Goal: Information Seeking & Learning: Learn about a topic

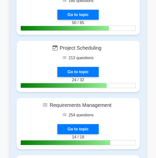
scroll to position [1217, 0]
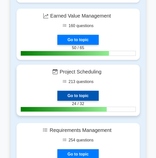
click at [87, 91] on link "Go to topic" at bounding box center [77, 96] width 41 height 10
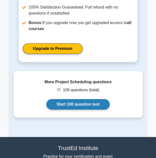
scroll to position [538, 0]
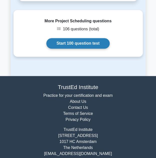
click at [86, 38] on link "Start 100 question test" at bounding box center [78, 43] width 64 height 11
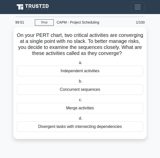
click at [70, 110] on div "Merge activities" at bounding box center [80, 108] width 127 height 11
click at [78, 102] on input "c. Merge activities" at bounding box center [78, 99] width 0 height 3
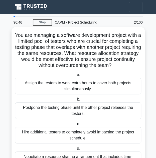
scroll to position [25, 0]
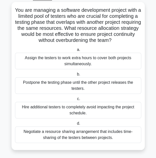
click at [54, 137] on div "Negotiate a resource sharing arrangement that includes time-sharing of the test…" at bounding box center [78, 135] width 127 height 17
click at [76, 125] on input "d. Negotiate a resource sharing arrangement that includes time-sharing of the t…" at bounding box center [76, 123] width 0 height 3
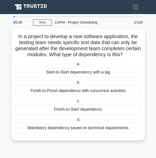
scroll to position [0, 0]
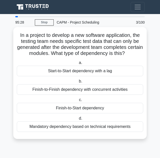
click at [56, 106] on div "Finish-to-Start dependency" at bounding box center [80, 108] width 127 height 11
click at [78, 102] on input "c. Finish-to-Start dependency" at bounding box center [78, 99] width 0 height 3
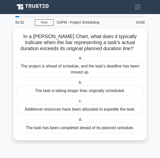
click at [151, 53] on main "91:51 Stop CAPM - Project Scheduling Beginner 4/100 In a [PERSON_NAME] Chart, w…" at bounding box center [80, 86] width 160 height 144
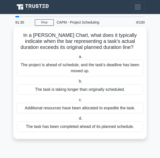
click at [98, 90] on div "The task is taking longer than originally scheduled." at bounding box center [80, 89] width 127 height 11
click at [78, 83] on input "b. The task is taking longer than originally scheduled." at bounding box center [78, 81] width 0 height 3
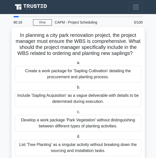
scroll to position [15, 0]
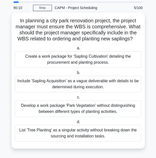
click at [97, 56] on div "Create a work package for 'Sapling Cultivation' detailing the procurement and p…" at bounding box center [78, 59] width 127 height 17
click at [76, 50] on input "a. Create a work package for 'Sapling Cultivation' detailing the procurement an…" at bounding box center [76, 48] width 0 height 3
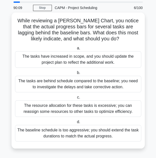
scroll to position [0, 0]
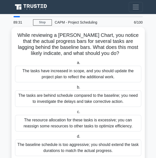
click at [51, 99] on div "The tasks are behind schedule compared to the baseline; you need to investigate…" at bounding box center [78, 98] width 127 height 17
click at [76, 89] on input "b. The tasks are behind schedule compared to the baseline; you need to investig…" at bounding box center [76, 87] width 0 height 3
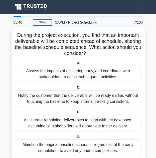
click at [101, 73] on div "Assess the impacts of delivering early, and coordinate with stakeholders to adj…" at bounding box center [78, 74] width 127 height 17
click at [76, 65] on input "a. Assess the impacts of delivering early, and coordinate with stakeholders to …" at bounding box center [76, 62] width 0 height 3
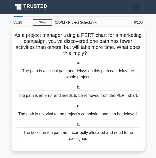
click at [99, 110] on div "The path is not vital to the project's completion and can be delayed." at bounding box center [78, 114] width 127 height 11
click at [76, 108] on input "c. The path is not vital to the project's completion and can be delayed." at bounding box center [76, 105] width 0 height 3
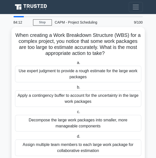
click at [78, 125] on div "Decompose the large work packages into smaller, more manageable components" at bounding box center [78, 123] width 127 height 17
click at [76, 114] on input "c. Decompose the large work packages into smaller, more manageable components" at bounding box center [76, 111] width 0 height 3
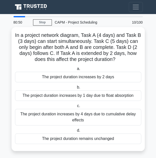
click at [94, 76] on div "The project duration increases by 2 days" at bounding box center [78, 77] width 127 height 11
click at [76, 71] on input "a. The project duration increases by 2 days" at bounding box center [76, 68] width 0 height 3
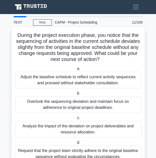
scroll to position [21, 0]
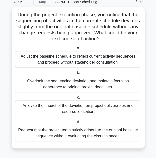
click at [59, 101] on div "Analyze the impact of the deviation on project deliverables and resource alloca…" at bounding box center [78, 108] width 127 height 17
click at [76, 99] on input "c. Analyze the impact of the deviation on project deliverables and resource all…" at bounding box center [76, 97] width 0 height 3
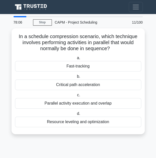
scroll to position [0, 0]
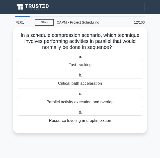
click at [65, 67] on div "Fast-tracking" at bounding box center [80, 65] width 127 height 11
click at [78, 58] on input "a. Fast-tracking" at bounding box center [78, 56] width 0 height 3
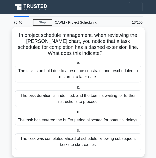
click at [110, 120] on div "The task has entered the buffer period allocated for potential delays." at bounding box center [78, 120] width 127 height 11
click at [76, 114] on input "c. The task has entered the buffer period allocated for potential delays." at bounding box center [76, 111] width 0 height 3
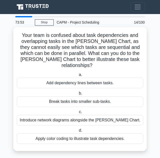
click at [90, 134] on div "Apply color coding to illustrate task dependencies." at bounding box center [80, 139] width 127 height 11
click at [78, 132] on input "d. Apply color coding to illustrate task dependencies." at bounding box center [78, 130] width 0 height 3
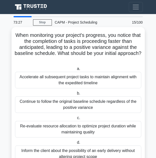
scroll to position [21, 0]
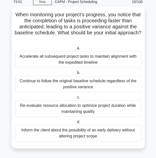
click at [34, 110] on div "Re-evaluate resource allocation to optimize project duration while maintaining …" at bounding box center [78, 108] width 127 height 17
click at [76, 99] on input "c. Re-evaluate resource allocation to optimize project duration while maintaini…" at bounding box center [76, 97] width 0 height 3
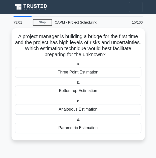
scroll to position [0, 0]
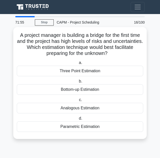
click at [117, 50] on h5 "A project manager is building a bridge for the first time and the project has h…" at bounding box center [80, 44] width 128 height 25
click at [91, 73] on div "Three Point Estimation" at bounding box center [80, 71] width 127 height 11
click at [78, 65] on input "a. Three Point Estimation" at bounding box center [78, 62] width 0 height 3
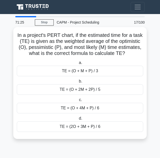
click at [97, 110] on div "TE = (O + 4M + P) / 6" at bounding box center [80, 108] width 127 height 11
click at [78, 102] on input "c. TE = (O + 4M + P) / 6" at bounding box center [78, 99] width 0 height 3
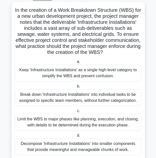
scroll to position [39, 0]
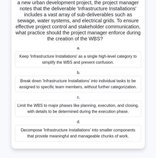
click at [55, 138] on div "Decompose 'Infrastructure Installations' into smaller components that provide m…" at bounding box center [78, 133] width 127 height 17
click at [76, 124] on input "d. Decompose 'Infrastructure Installations' into smaller components that provid…" at bounding box center [76, 121] width 0 height 3
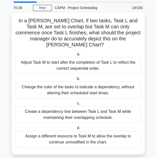
scroll to position [0, 0]
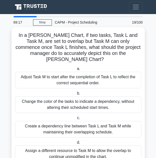
click at [112, 104] on div "Change the color of the tasks to indicate a dependency, without altering their …" at bounding box center [78, 104] width 127 height 17
click at [76, 95] on input "b. Change the color of the tasks to indicate a dependency, without altering the…" at bounding box center [76, 93] width 0 height 3
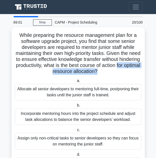
drag, startPoint x: 41, startPoint y: 73, endPoint x: 109, endPoint y: 74, distance: 68.3
click at [109, 74] on h5 "While preparing the resource management plan for a software upgrade project, yo…" at bounding box center [79, 53] width 128 height 43
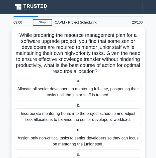
click at [101, 80] on label "a. Allocate all senior developers to mentoring full-time, postponing their task…" at bounding box center [78, 89] width 127 height 23
click at [76, 80] on input "a. Allocate all senior developers to mentoring full-time, postponing their task…" at bounding box center [76, 80] width 0 height 3
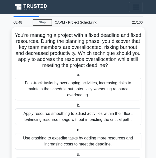
scroll to position [25, 0]
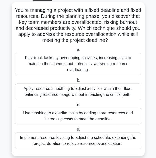
click at [70, 146] on div "Implement resource leveling to adjust the schedule, extending the project durat…" at bounding box center [78, 141] width 127 height 17
click at [76, 131] on input "d. Implement resource leveling to adjust the schedule, extending the project du…" at bounding box center [76, 129] width 0 height 3
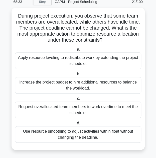
scroll to position [0, 0]
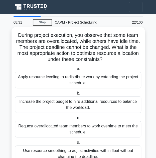
click at [79, 42] on h5 "During project execution, you observe that some team members are overallocated,…" at bounding box center [79, 47] width 128 height 31
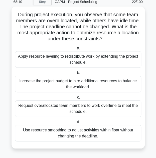
click at [86, 136] on div "Use resource smoothing to adjust activities within float without changing the d…" at bounding box center [78, 133] width 127 height 17
click at [76, 124] on input "d. Use resource smoothing to adjust activities within float without changing th…" at bounding box center [76, 121] width 0 height 3
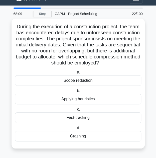
scroll to position [0, 0]
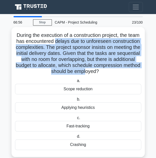
drag, startPoint x: 75, startPoint y: 41, endPoint x: 110, endPoint y: 69, distance: 44.9
click at [110, 70] on h5 "During the execution of a construction project, the team has encountered delays…" at bounding box center [79, 53] width 128 height 43
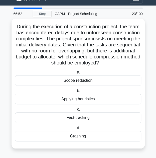
click at [98, 135] on div "Crashing" at bounding box center [78, 136] width 127 height 11
click at [76, 130] on input "d. Crashing" at bounding box center [76, 128] width 0 height 3
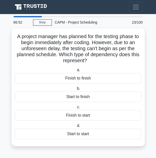
scroll to position [0, 0]
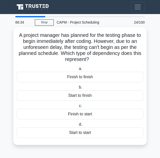
click at [103, 115] on div "Finish to start" at bounding box center [80, 114] width 127 height 11
click at [78, 108] on input "c. Finish to start" at bounding box center [78, 105] width 0 height 3
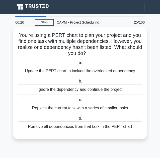
drag, startPoint x: 45, startPoint y: 35, endPoint x: 93, endPoint y: 52, distance: 50.5
click at [93, 52] on h5 "You're using a PERT chart to plan your project and you find one task with multi…" at bounding box center [80, 44] width 128 height 25
click at [80, 73] on div "Update the PERT chart to include the overlooked dependency" at bounding box center [80, 71] width 127 height 11
click at [78, 65] on input "a. Update the PERT chart to include the overlooked dependency" at bounding box center [78, 62] width 0 height 3
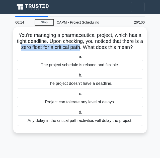
drag, startPoint x: 20, startPoint y: 48, endPoint x: 83, endPoint y: 48, distance: 62.8
click at [83, 48] on h5 "You're managing a pharmaceutical project, which has a tight deadline. Upon chec…" at bounding box center [80, 41] width 128 height 19
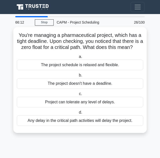
click at [69, 55] on label "a. The project schedule is relaxed and flexible." at bounding box center [80, 62] width 127 height 17
click at [78, 55] on input "a. The project schedule is relaxed and flexible." at bounding box center [78, 56] width 0 height 3
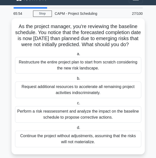
scroll to position [12, 0]
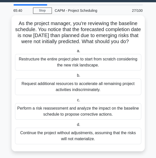
click at [54, 117] on div "Perform a risk reassessment and analyze the impact on the baseline schedule to …" at bounding box center [78, 111] width 127 height 17
click at [76, 102] on input "c. Perform a risk reassessment and analyze the impact on the baseline schedule …" at bounding box center [76, 100] width 0 height 3
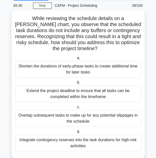
scroll to position [18, 0]
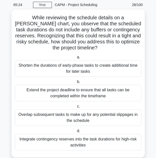
click at [64, 31] on h5 "While reviewing the schedule details on a [PERSON_NAME] chart, you observe that…" at bounding box center [79, 33] width 128 height 37
click at [93, 30] on h5 "While reviewing the schedule details on a [PERSON_NAME] chart, you observe that…" at bounding box center [79, 33] width 128 height 37
click at [68, 31] on h5 "While reviewing the schedule details on a [PERSON_NAME] chart, you observe that…" at bounding box center [79, 33] width 128 height 37
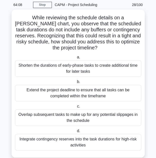
click at [100, 146] on div "Integrate contingency reserves into the task durations for high-risk activities" at bounding box center [78, 142] width 127 height 17
click at [76, 133] on input "d. Integrate contingency reserves into the task durations for high-risk activit…" at bounding box center [76, 131] width 0 height 3
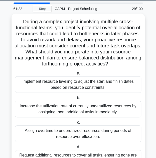
scroll to position [39, 0]
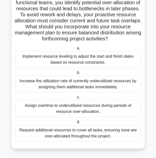
click at [71, 62] on div "Implement resource leveling to adjust the start and finish dates based on resou…" at bounding box center [78, 59] width 127 height 17
click at [76, 50] on input "a. Implement resource leveling to adjust the start and finish dates based on re…" at bounding box center [76, 48] width 0 height 3
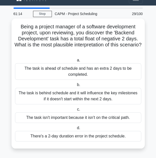
scroll to position [0, 0]
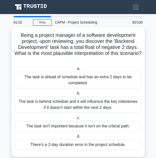
click at [62, 108] on div "The task is behind schedule and it will influence the key milestones if it does…" at bounding box center [78, 104] width 127 height 17
click at [76, 95] on input "b. The task is behind schedule and it will influence the key milestones if it d…" at bounding box center [76, 93] width 0 height 3
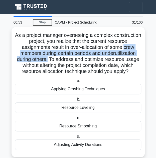
drag, startPoint x: 30, startPoint y: 54, endPoint x: 84, endPoint y: 61, distance: 54.1
click at [84, 61] on h5 "As a project manager overseeing a complex construction project, you realize tha…" at bounding box center [79, 53] width 128 height 43
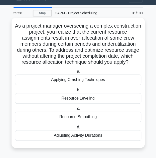
click at [55, 96] on div "Resource Leveling" at bounding box center [78, 98] width 127 height 11
click at [76, 92] on input "b. Resource Leveling" at bounding box center [76, 90] width 0 height 3
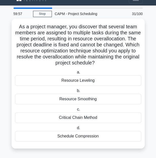
scroll to position [0, 0]
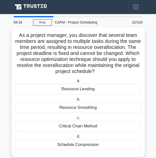
click at [83, 110] on div "Resource Smoothing" at bounding box center [78, 107] width 127 height 11
click at [76, 101] on input "b. Resource Smoothing" at bounding box center [76, 99] width 0 height 3
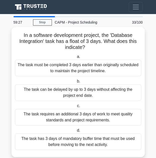
click at [68, 96] on div "The task can be delayed by up to 3 days without affecting the project end date." at bounding box center [78, 92] width 127 height 17
click at [76, 83] on input "b. The task can be delayed by up to 3 days without affecting the project end da…" at bounding box center [76, 81] width 0 height 3
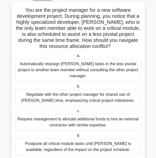
scroll to position [39, 0]
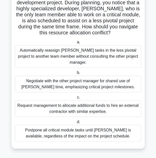
click at [71, 79] on div "Negotiate with the other project manager for shared use of [PERSON_NAME] time, …" at bounding box center [78, 84] width 127 height 17
click at [76, 75] on input "b. Negotiate with the other project manager for shared use of [PERSON_NAME] tim…" at bounding box center [76, 72] width 0 height 3
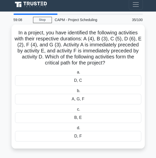
scroll to position [0, 0]
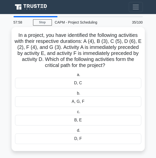
click at [92, 48] on h5 "In a project, you have identified the following activities with their respectiv…" at bounding box center [79, 50] width 128 height 37
drag, startPoint x: 92, startPoint y: 48, endPoint x: 95, endPoint y: 48, distance: 2.8
click at [93, 48] on h5 "In a project, you have identified the following activities with their respectiv…" at bounding box center [79, 50] width 128 height 37
click at [95, 48] on h5 "In a project, you have identified the following activities with their respectiv…" at bounding box center [79, 50] width 128 height 37
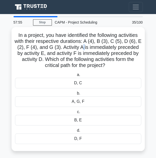
drag, startPoint x: 122, startPoint y: 64, endPoint x: 16, endPoint y: 30, distance: 111.3
click at [16, 30] on div "In a project, you have identified the following activities with their respectiv…" at bounding box center [79, 89] width 130 height 120
copy h5 "In a project, you have identified the following activities with their respectiv…"
click at [88, 55] on h5 "In a project, you have identified the following activities with their respectiv…" at bounding box center [79, 50] width 128 height 37
click at [103, 138] on div "D, F" at bounding box center [78, 139] width 127 height 11
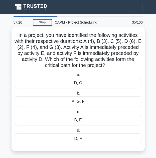
click at [76, 132] on input "d. D, F" at bounding box center [76, 130] width 0 height 3
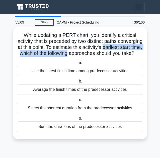
drag, startPoint x: 20, startPoint y: 54, endPoint x: 112, endPoint y: 54, distance: 92.6
click at [112, 54] on h5 "While updating a PERT chart, you identify a critical activity that is preceded …" at bounding box center [80, 44] width 128 height 25
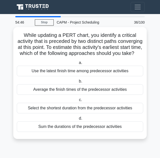
click at [95, 95] on div "Average the finish times of the predecessor activities" at bounding box center [80, 89] width 127 height 11
click at [78, 83] on input "b. Average the finish times of the predecessor activities" at bounding box center [78, 81] width 0 height 3
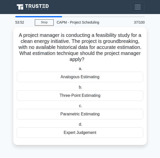
click at [90, 96] on div "Three-Point Estimating" at bounding box center [80, 95] width 127 height 11
click at [78, 89] on input "b. Three-Point Estimating" at bounding box center [78, 87] width 0 height 3
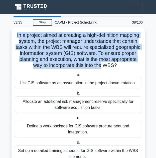
drag, startPoint x: 26, startPoint y: 36, endPoint x: 117, endPoint y: 64, distance: 95.0
click at [117, 64] on h5 "In a project aimed at creating a high-definition mapping system, the project ma…" at bounding box center [79, 50] width 128 height 37
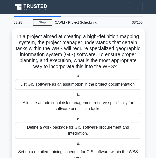
click at [110, 22] on div "CAPM - Project Scheduling" at bounding box center [88, 22] width 72 height 10
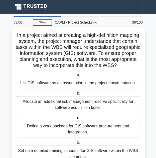
click at [92, 130] on div "Define a work package for GIS software procurement and integration." at bounding box center [78, 129] width 127 height 17
click at [76, 120] on input "c. Define a work package for GIS software procurement and integration." at bounding box center [76, 117] width 0 height 3
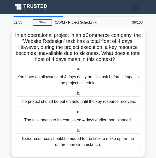
click at [58, 84] on div "You have an allowance of 4 days delay on this task before it impacts the projec…" at bounding box center [78, 80] width 127 height 17
click at [76, 71] on input "a. You have an allowance of 4 days delay on this task before it impacts the pro…" at bounding box center [76, 68] width 0 height 3
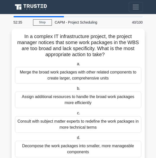
click at [57, 144] on div "Decompose the work packages into smaller, more manageable components" at bounding box center [78, 149] width 127 height 17
click at [76, 140] on input "d. Decompose the work packages into smaller, more manageable components" at bounding box center [76, 137] width 0 height 3
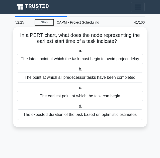
click at [56, 96] on div "The earliest point at which the task can begin" at bounding box center [80, 96] width 127 height 11
click at [78, 90] on input "c. The earliest point at which the task can begin" at bounding box center [78, 87] width 0 height 3
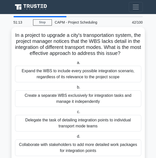
scroll to position [15, 0]
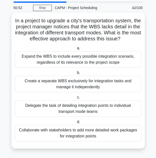
click at [118, 134] on div "Collaborate with stakeholders to add more detailed work packages for integratio…" at bounding box center [78, 133] width 127 height 17
click at [76, 124] on input "d. Collaborate with stakeholders to add more detailed work packages for integra…" at bounding box center [76, 121] width 0 height 3
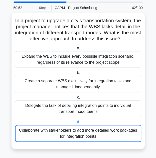
scroll to position [0, 0]
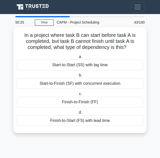
click at [107, 121] on div "Finish-to-Start (FS) with lead time" at bounding box center [80, 120] width 127 height 11
click at [78, 114] on input "d. Finish-to-Start (FS) with lead time" at bounding box center [78, 112] width 0 height 3
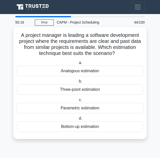
click at [55, 73] on div "Analogous estimation" at bounding box center [80, 71] width 127 height 11
click at [78, 65] on input "a. Analogous estimation" at bounding box center [78, 62] width 0 height 3
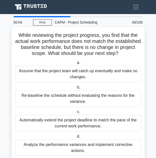
scroll to position [15, 0]
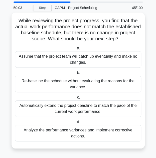
click at [44, 132] on div "Analyze the performance variances and implement corrective actions." at bounding box center [78, 133] width 127 height 17
click at [76, 124] on input "d. Analyze the performance variances and implement corrective actions." at bounding box center [76, 121] width 0 height 3
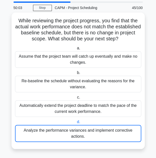
scroll to position [0, 0]
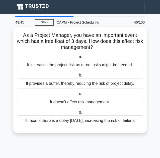
click at [41, 84] on div "It provides a buffer, thereby reducing the risk of project delay." at bounding box center [80, 83] width 127 height 11
click at [78, 77] on input "b. It provides a buffer, thereby reducing the risk of project delay." at bounding box center [78, 75] width 0 height 3
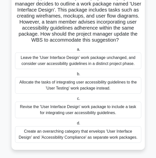
scroll to position [43, 0]
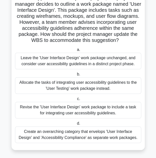
click at [44, 118] on div "Revise the 'User Interface Design' work package to include a task for integrati…" at bounding box center [78, 110] width 127 height 17
click at [76, 101] on input "c. Revise the 'User Interface Design' work package to include a task for integr…" at bounding box center [76, 98] width 0 height 3
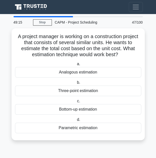
scroll to position [0, 0]
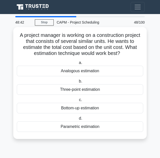
click at [98, 132] on div "a. Analogous estimation b. Three-point estimation c." at bounding box center [80, 96] width 133 height 74
click at [95, 131] on div "Parametric estimation" at bounding box center [80, 126] width 127 height 11
click at [78, 120] on input "d. Parametric estimation" at bounding box center [78, 118] width 0 height 3
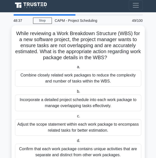
scroll to position [5, 0]
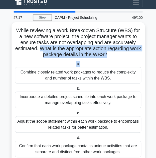
drag, startPoint x: 45, startPoint y: 49, endPoint x: 108, endPoint y: 59, distance: 63.8
click at [108, 59] on div "While reviewing a Work Breakdown Structure (WBS) for a new software project, th…" at bounding box center [79, 93] width 130 height 138
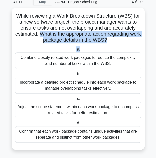
scroll to position [0, 0]
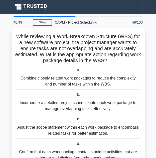
click at [106, 23] on div "CAPM - Project Scheduling" at bounding box center [88, 22] width 72 height 10
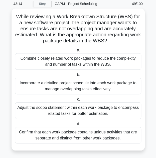
scroll to position [20, 0]
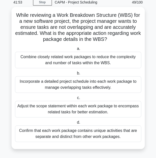
click at [56, 140] on div "Confirm that each work package contains unique activities that are separate and…" at bounding box center [78, 134] width 127 height 17
click at [76, 124] on input "d. Confirm that each work package contains unique activities that are separate …" at bounding box center [76, 122] width 0 height 3
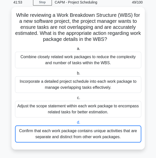
scroll to position [0, 0]
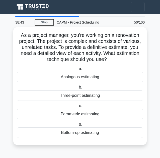
click at [83, 96] on div "Three-point estimating" at bounding box center [80, 95] width 127 height 11
click at [78, 89] on input "b. Three-point estimating" at bounding box center [78, 87] width 0 height 3
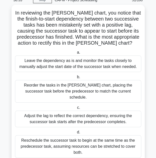
scroll to position [23, 0]
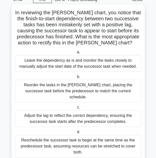
click at [55, 115] on div "Adjust the lag to reflect the correct dependency, ensuring the successor task s…" at bounding box center [78, 118] width 127 height 17
click at [76, 109] on input "c. Adjust the lag to reflect the correct dependency, ensuring the successor tas…" at bounding box center [76, 107] width 0 height 3
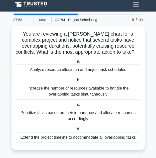
scroll to position [0, 0]
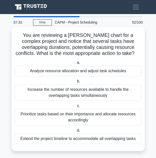
click at [66, 71] on div "Analyze resource allocation and adjust task schedules" at bounding box center [78, 71] width 127 height 11
click at [76, 65] on input "a. Analyze resource allocation and adjust task schedules" at bounding box center [76, 62] width 0 height 3
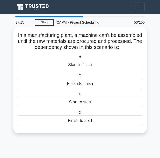
click at [81, 121] on div "Finish to start" at bounding box center [80, 120] width 127 height 11
click at [78, 114] on input "d. Finish to start" at bounding box center [78, 112] width 0 height 3
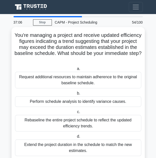
scroll to position [15, 0]
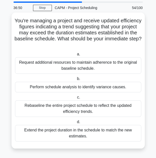
click at [58, 86] on div "Perform schedule analysis to identify variance causes." at bounding box center [78, 87] width 127 height 11
click at [76, 81] on input "b. Perform schedule analysis to identify variance causes." at bounding box center [76, 78] width 0 height 3
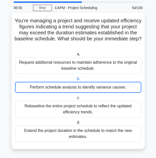
scroll to position [0, 0]
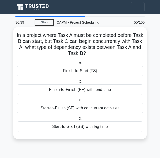
click at [69, 67] on div "Finish-to-Start (FS)" at bounding box center [80, 71] width 127 height 11
click at [78, 65] on input "a. Finish-to-Start (FS)" at bounding box center [78, 62] width 0 height 3
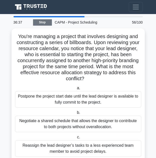
click at [43, 21] on link "Stop" at bounding box center [42, 22] width 19 height 6
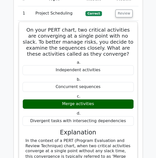
scroll to position [567, 0]
